Goal: Find specific page/section: Find specific page/section

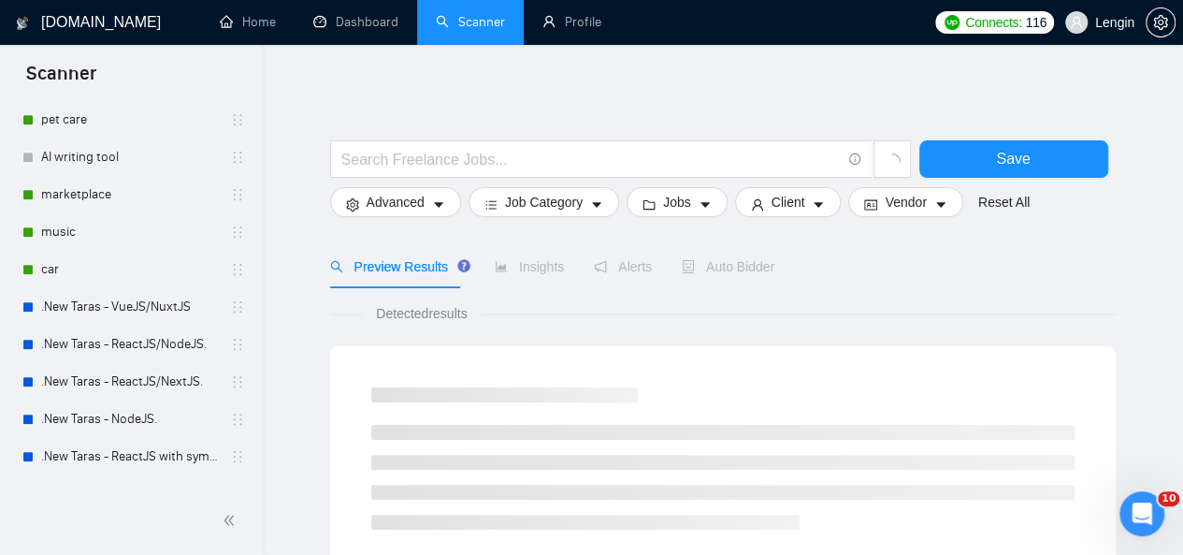
scroll to position [409, 0]
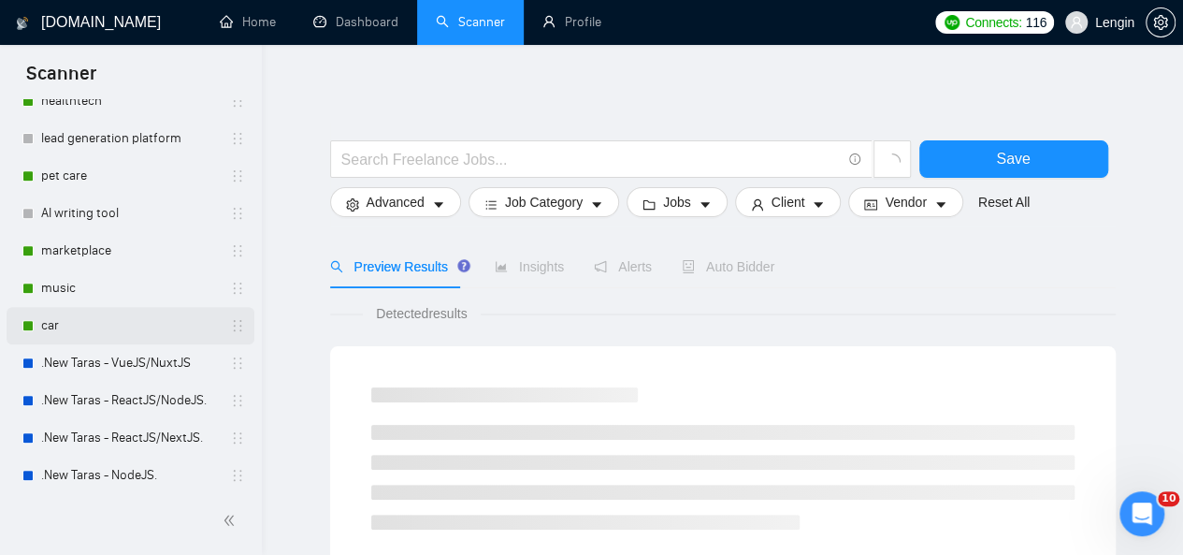
click at [102, 328] on link "car" at bounding box center [130, 325] width 178 height 37
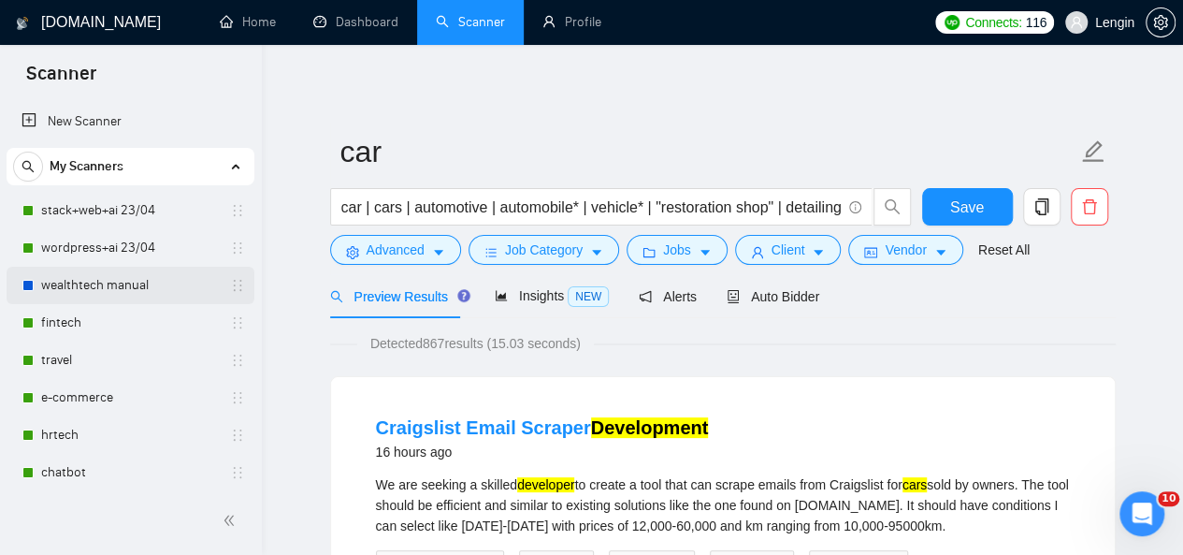
click at [127, 290] on link "wealthtech manual" at bounding box center [130, 285] width 178 height 37
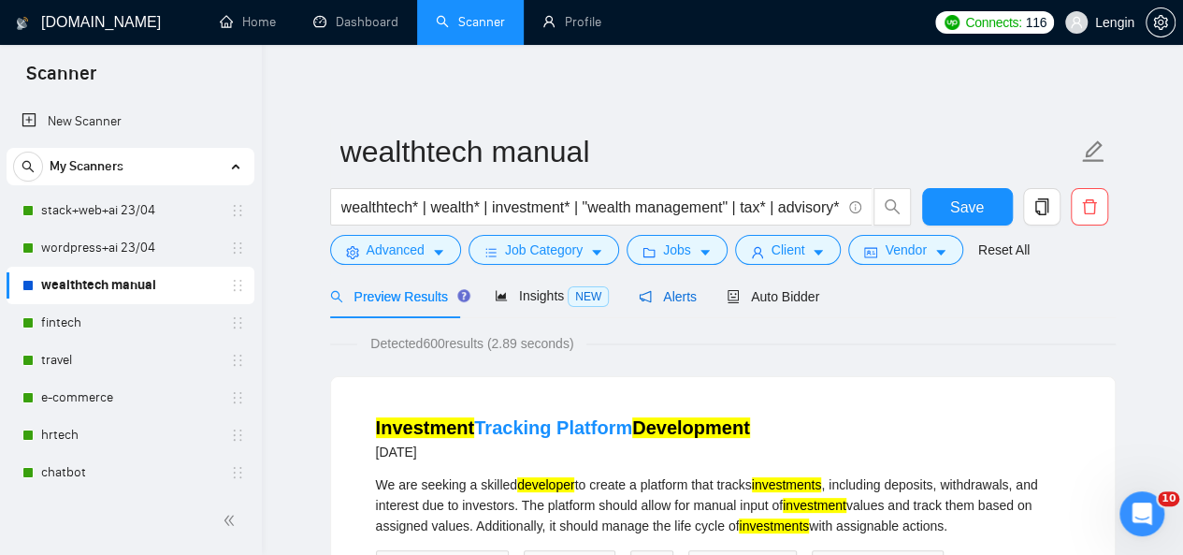
click at [670, 298] on span "Alerts" at bounding box center [668, 296] width 58 height 15
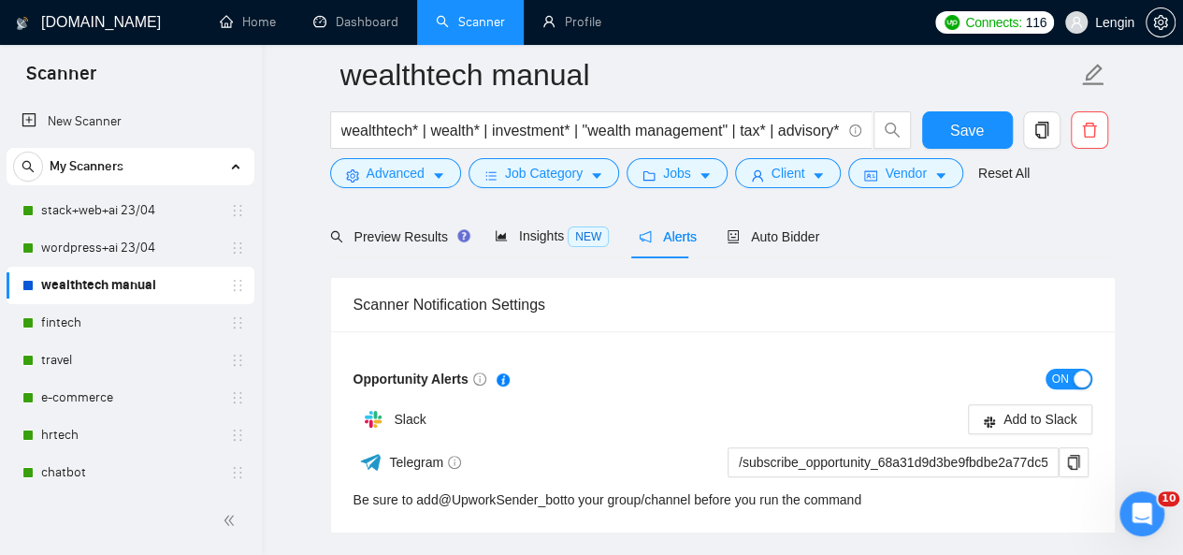
scroll to position [157, 0]
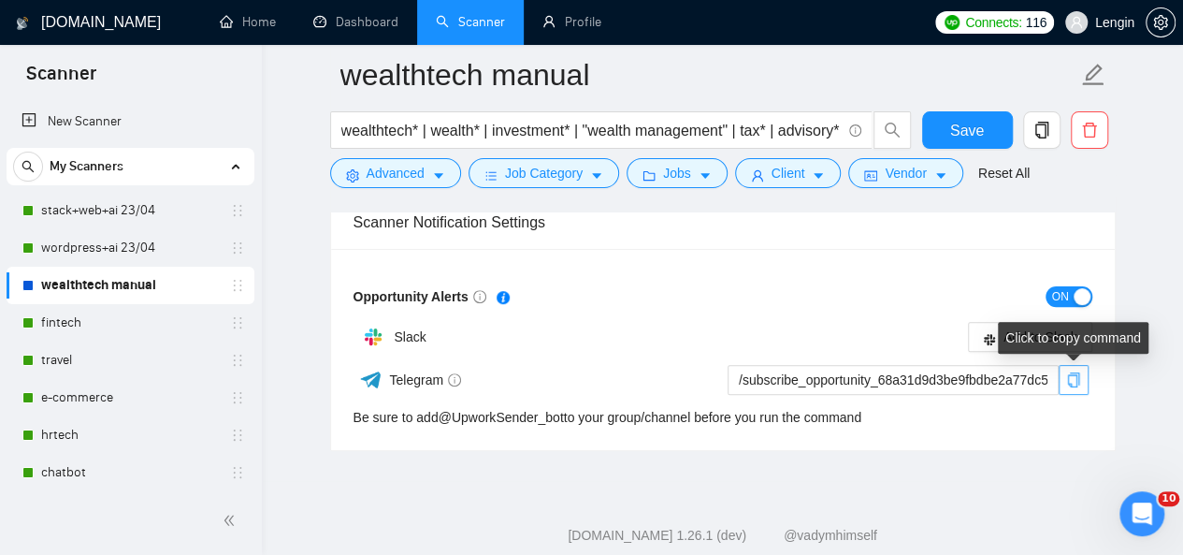
click at [1072, 381] on icon "copy" at bounding box center [1073, 379] width 15 height 15
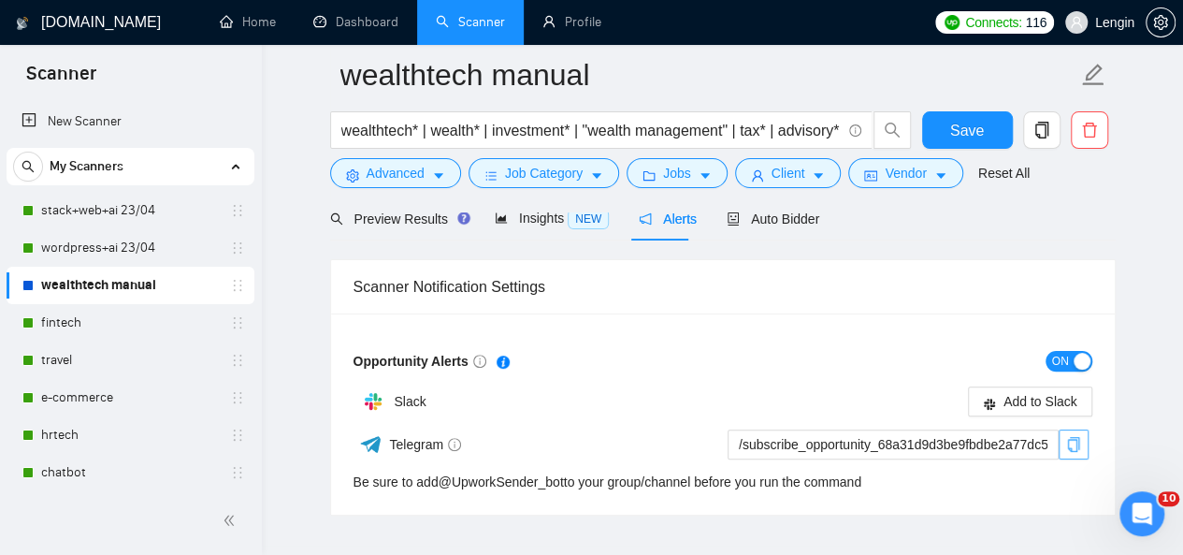
scroll to position [0, 0]
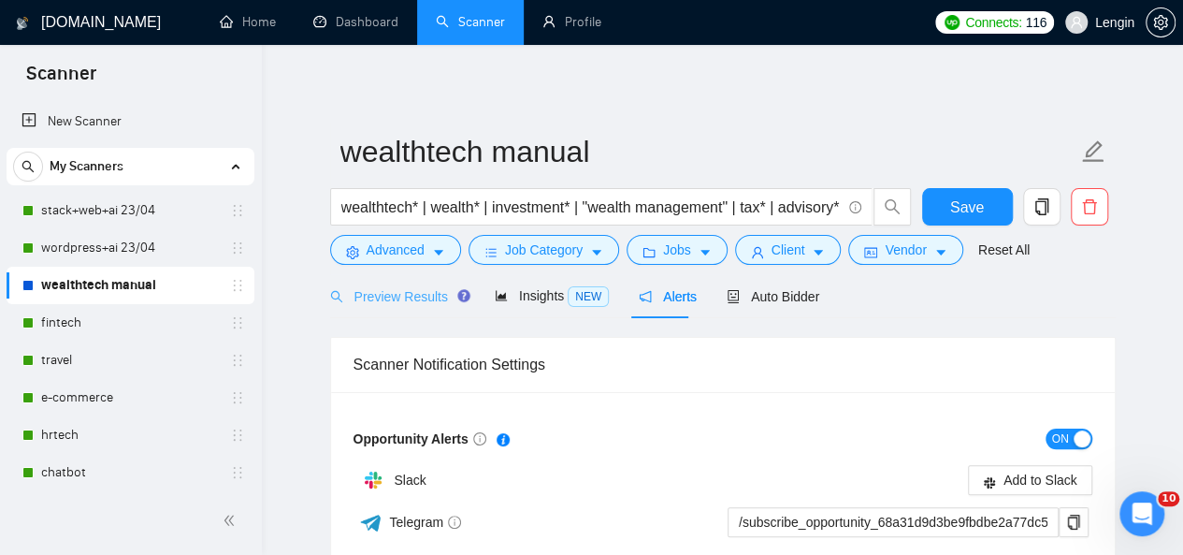
click at [387, 306] on div "Preview Results" at bounding box center [397, 296] width 135 height 44
